Goal: Find specific page/section: Find specific page/section

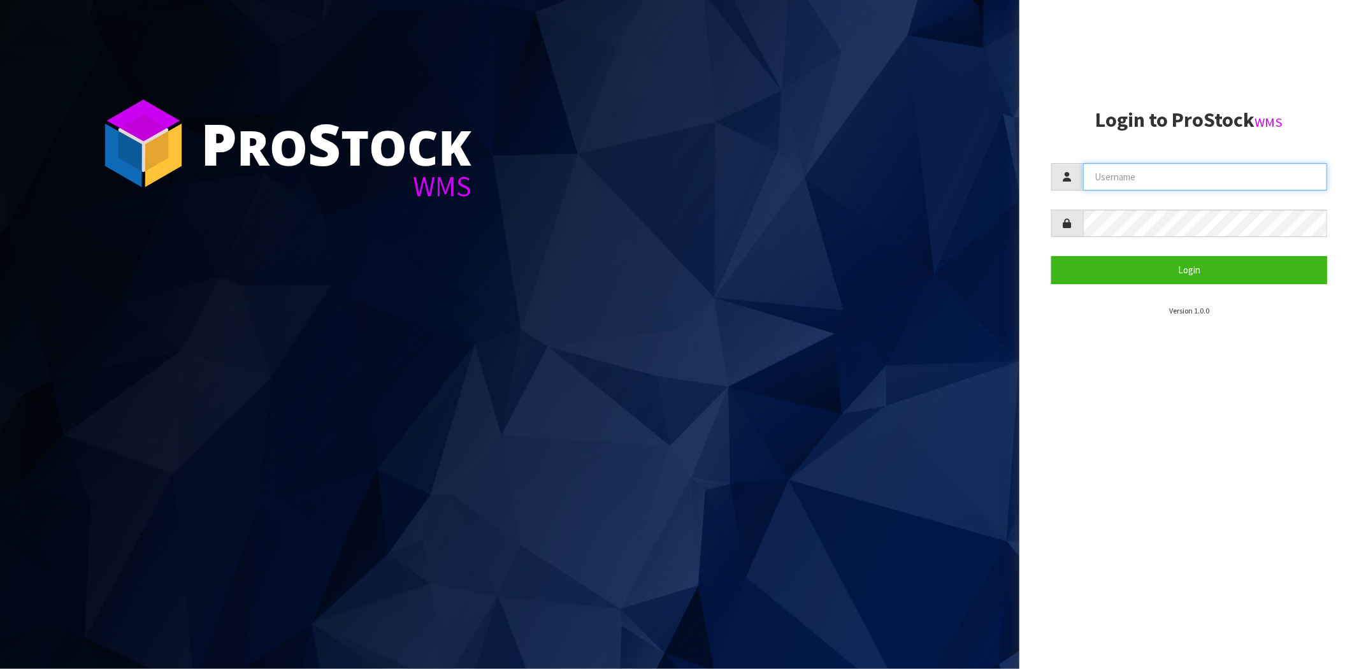
click at [1154, 173] on input "text" at bounding box center [1205, 176] width 244 height 27
type input "[PERSON_NAME][EMAIL_ADDRESS][DOMAIN_NAME]"
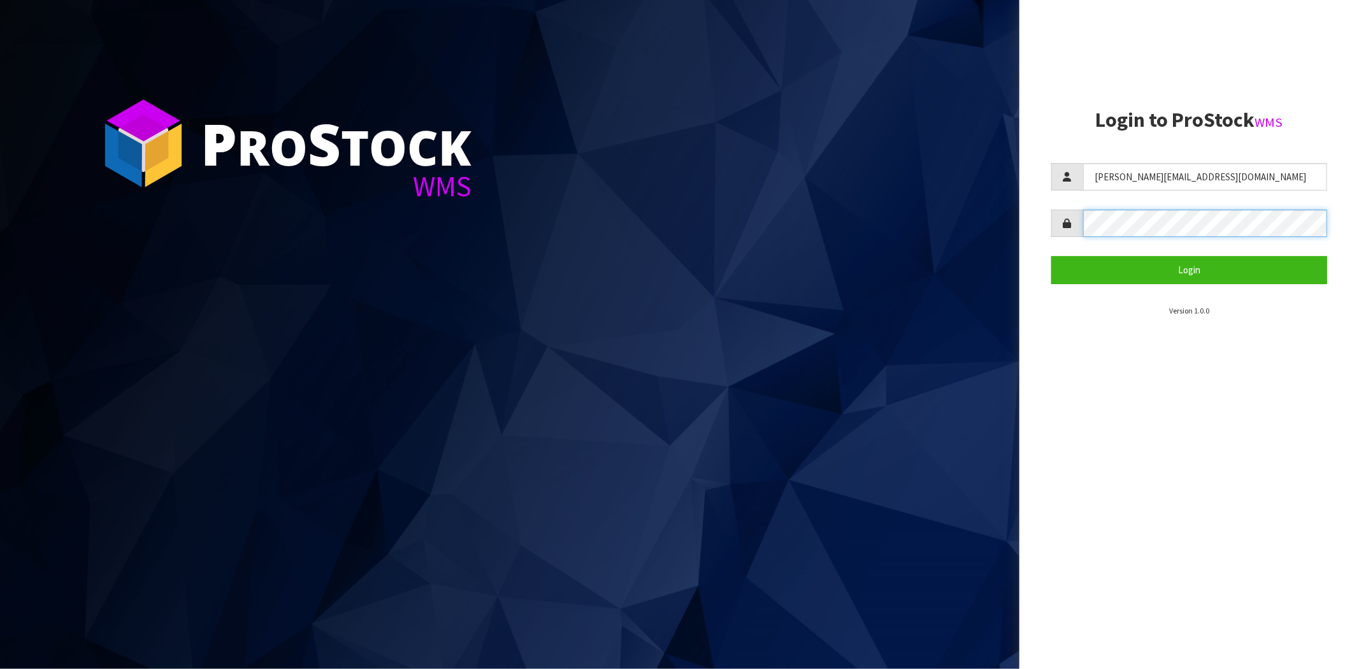
click at [1051, 256] on button "Login" at bounding box center [1189, 269] width 276 height 27
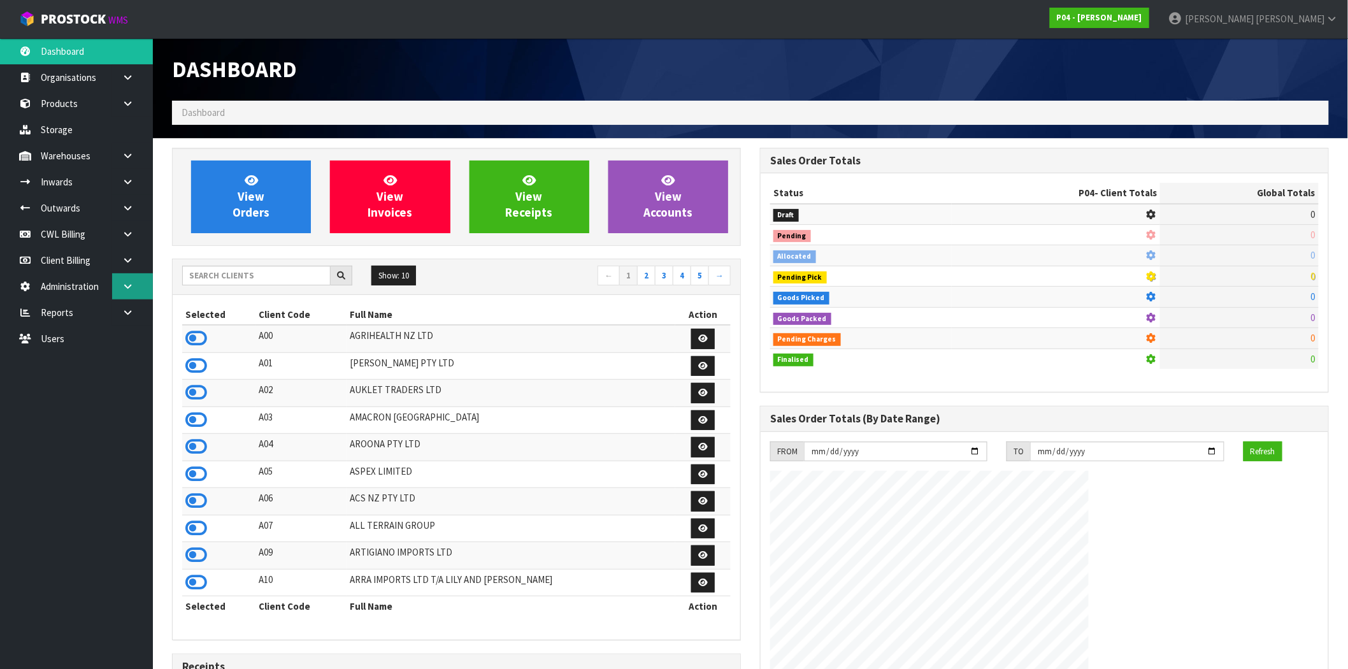
click at [128, 284] on icon at bounding box center [128, 287] width 12 height 10
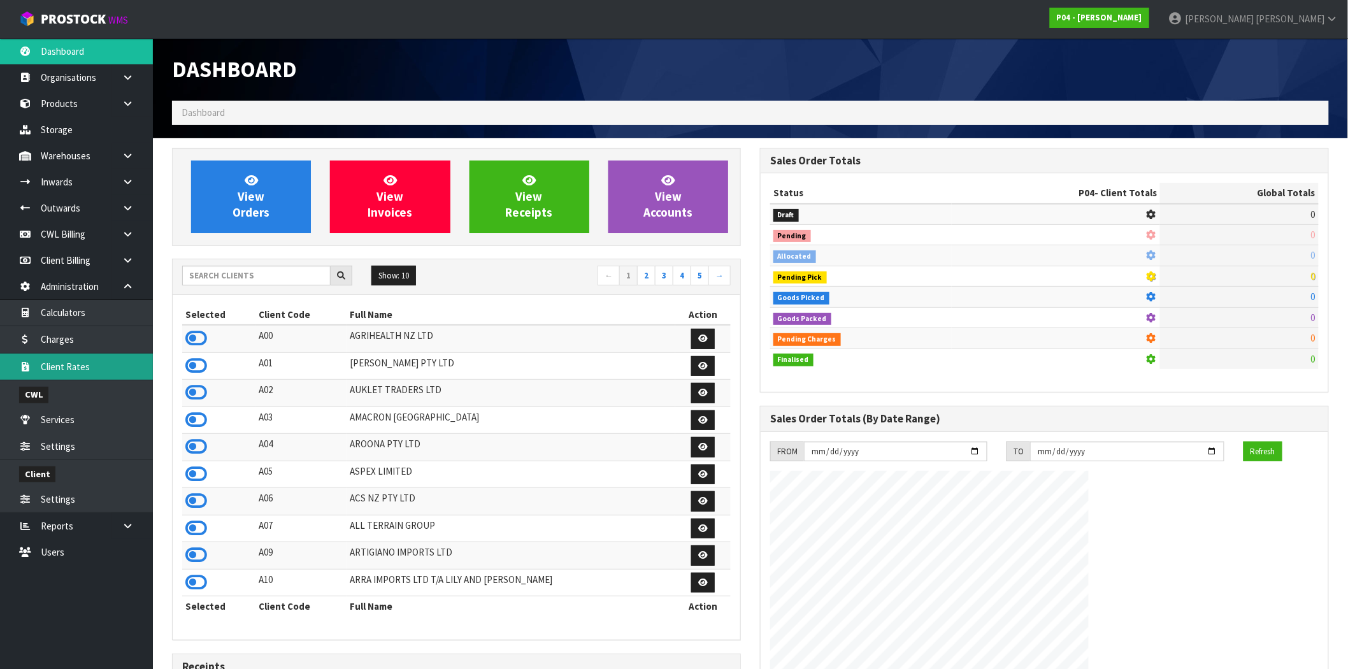
click at [78, 364] on link "Client Rates" at bounding box center [76, 367] width 153 height 26
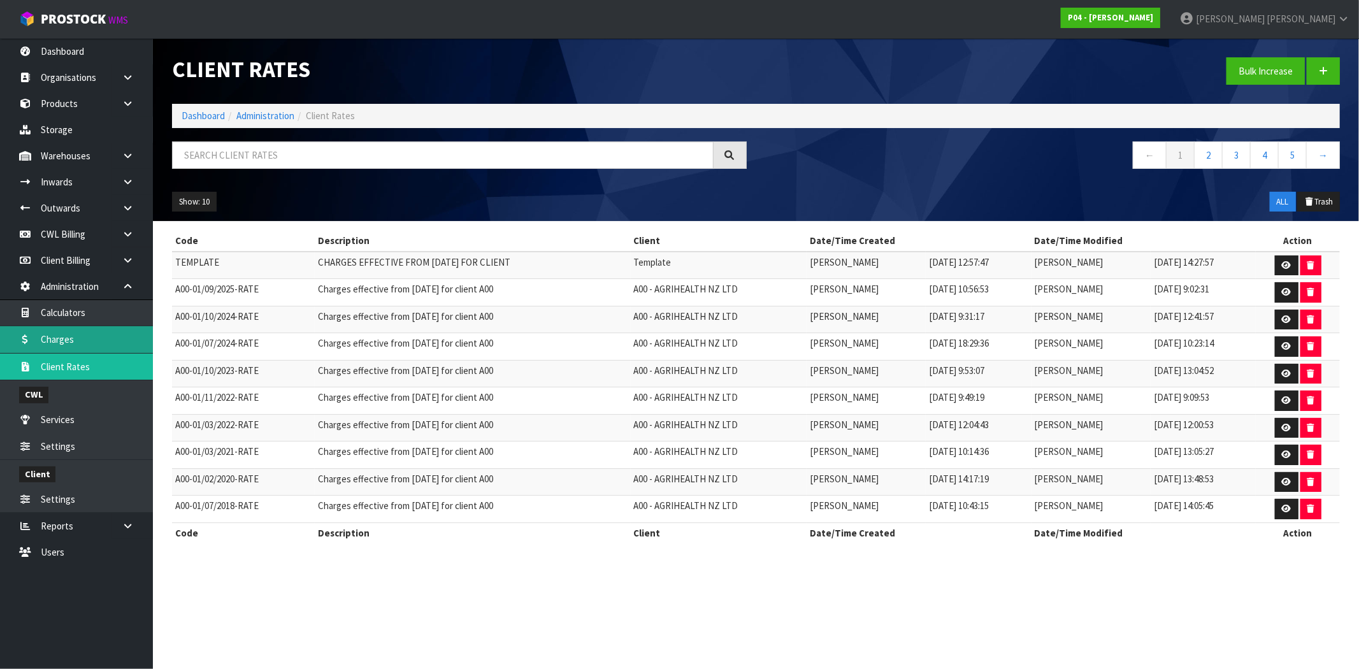
click at [71, 336] on link "Charges" at bounding box center [76, 339] width 153 height 26
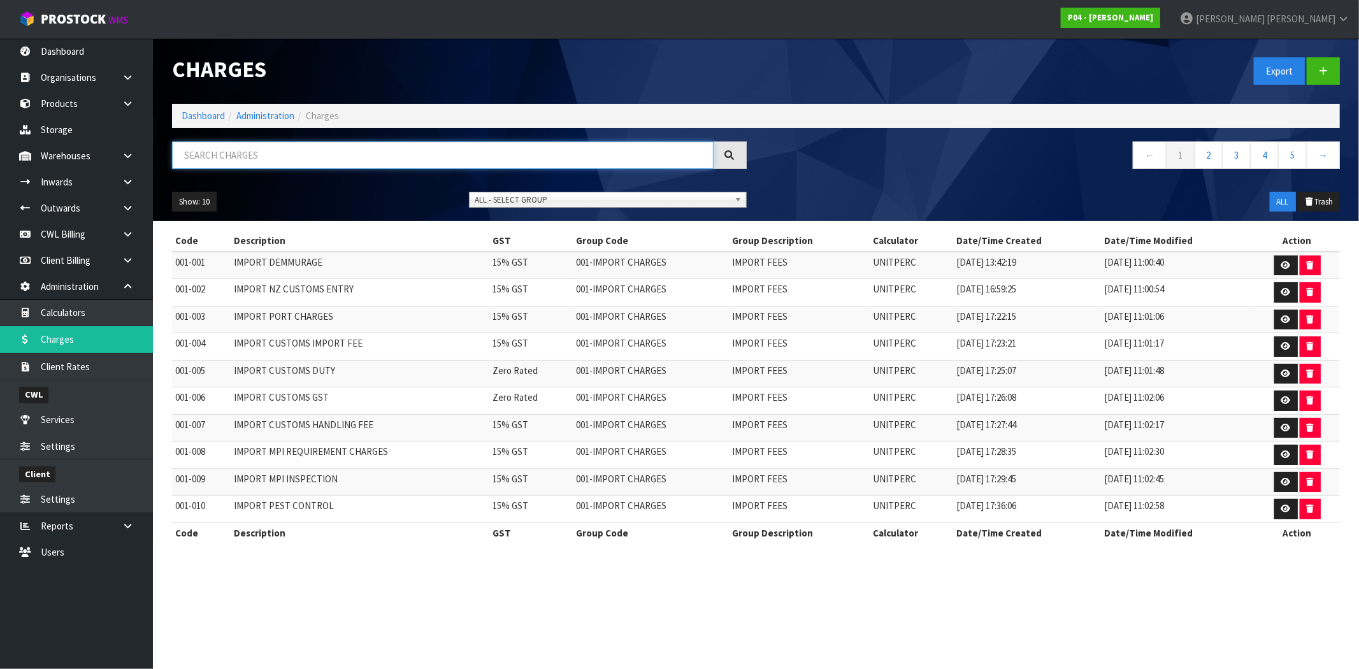
click at [278, 150] on input "text" at bounding box center [443, 154] width 542 height 27
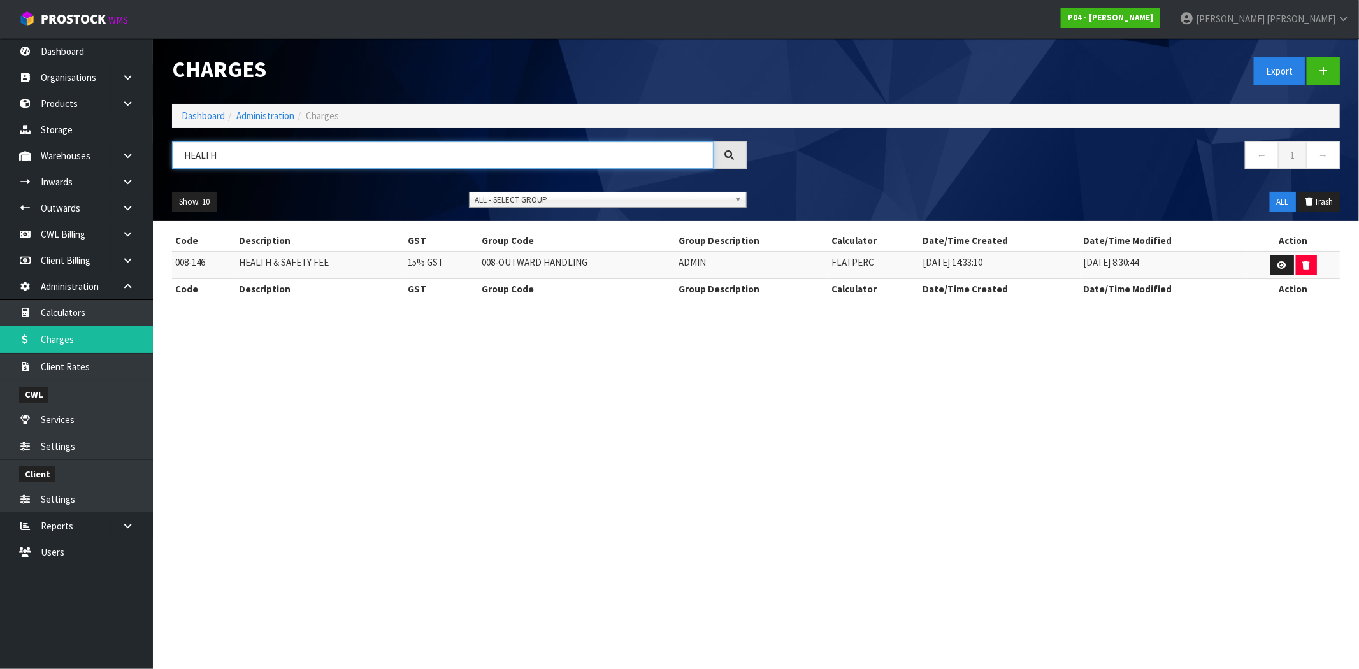
type input "HEALTH"
